Goal: Task Accomplishment & Management: Manage account settings

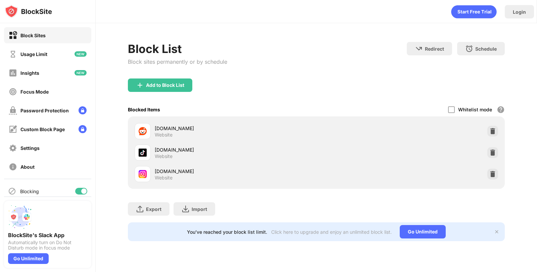
click at [490, 176] on img at bounding box center [492, 174] width 7 height 7
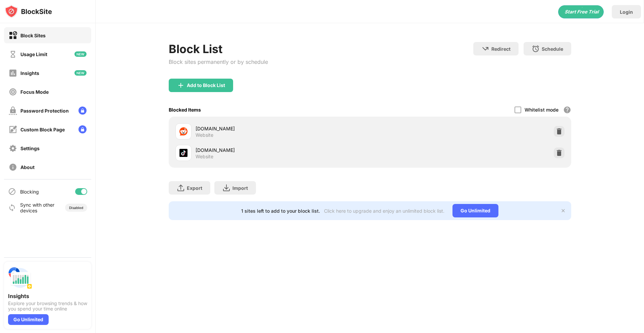
click at [205, 90] on div "Add to Block List" at bounding box center [201, 85] width 64 height 13
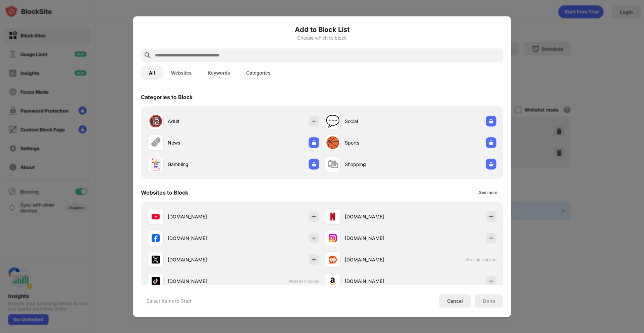
click at [207, 52] on input "text" at bounding box center [327, 55] width 346 height 8
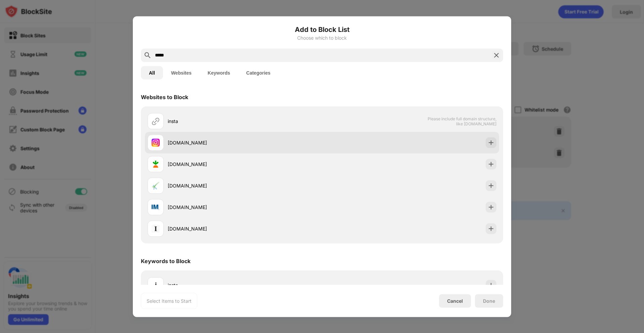
type input "*****"
click at [208, 145] on div "[DOMAIN_NAME]" at bounding box center [245, 142] width 154 height 7
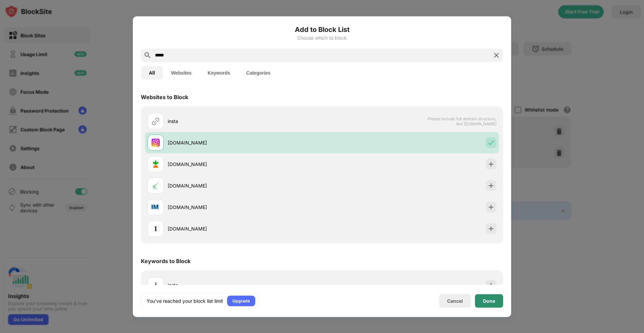
click at [498, 304] on div "Done" at bounding box center [489, 300] width 28 height 13
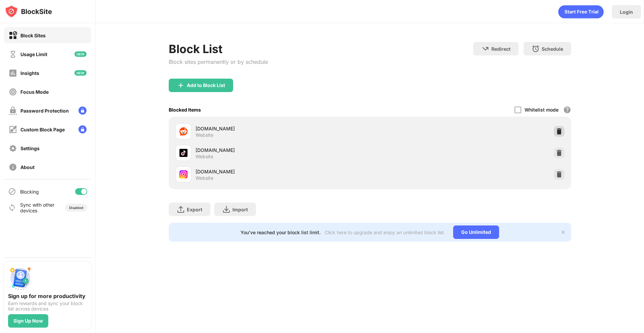
click at [557, 132] on img at bounding box center [559, 131] width 7 height 7
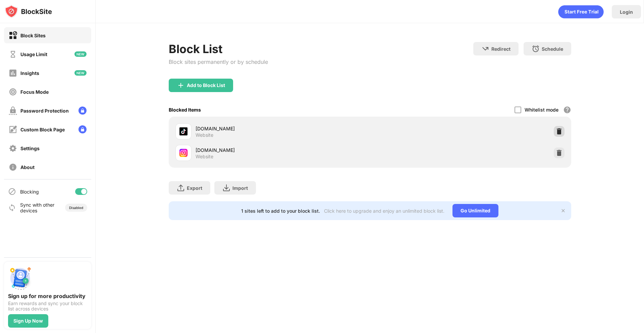
click at [560, 134] on img at bounding box center [559, 131] width 7 height 7
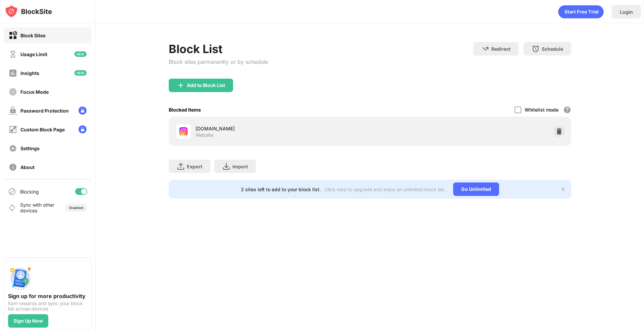
click at [228, 90] on div "Add to Block List" at bounding box center [201, 85] width 64 height 13
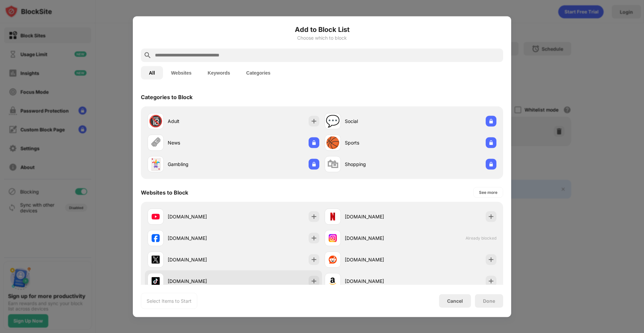
click at [215, 276] on div "[DOMAIN_NAME]" at bounding box center [191, 281] width 86 height 16
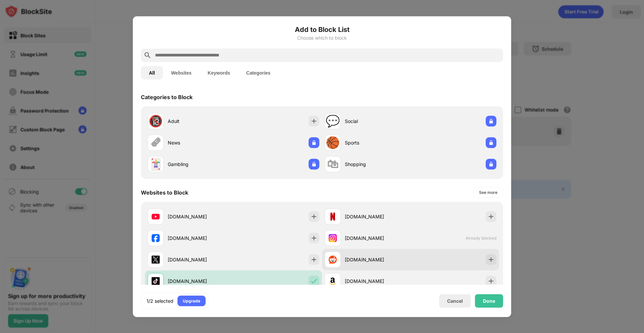
drag, startPoint x: 370, startPoint y: 259, endPoint x: 383, endPoint y: 268, distance: 15.4
click at [369, 259] on div "[DOMAIN_NAME]" at bounding box center [378, 259] width 66 height 7
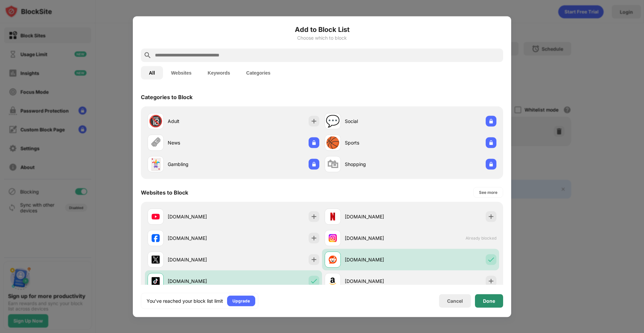
drag, startPoint x: 498, startPoint y: 304, endPoint x: 494, endPoint y: 299, distance: 7.1
click at [495, 301] on div "Done" at bounding box center [489, 300] width 28 height 13
